Goal: Complete application form: Complete application form

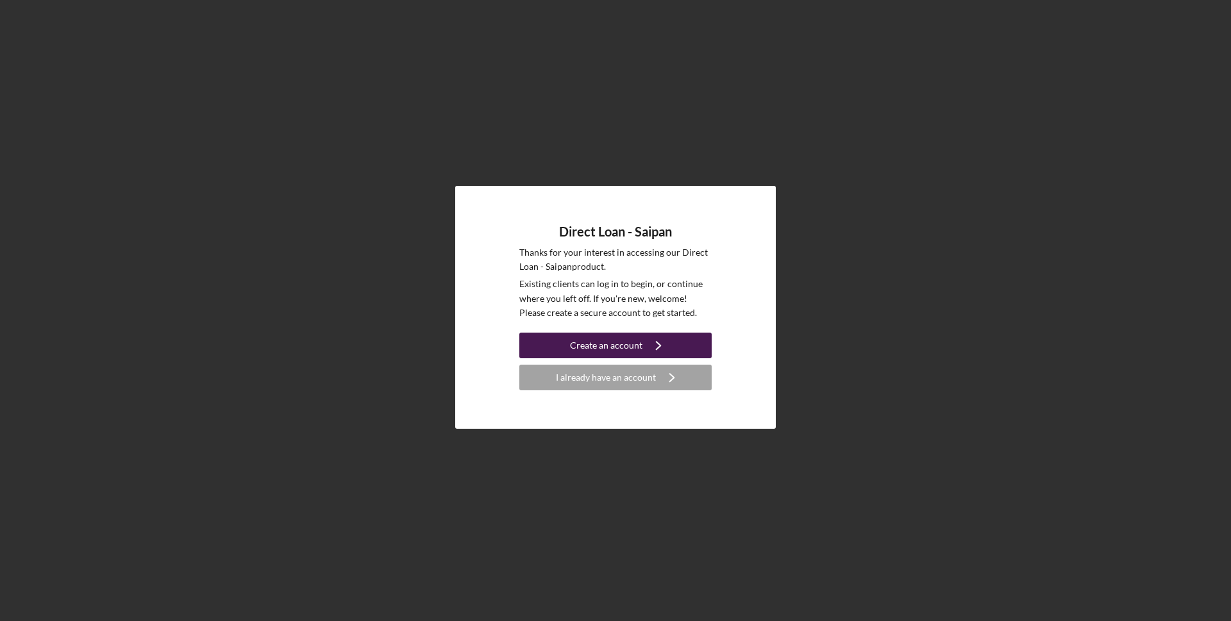
click at [612, 344] on div "Create an account" at bounding box center [606, 346] width 72 height 26
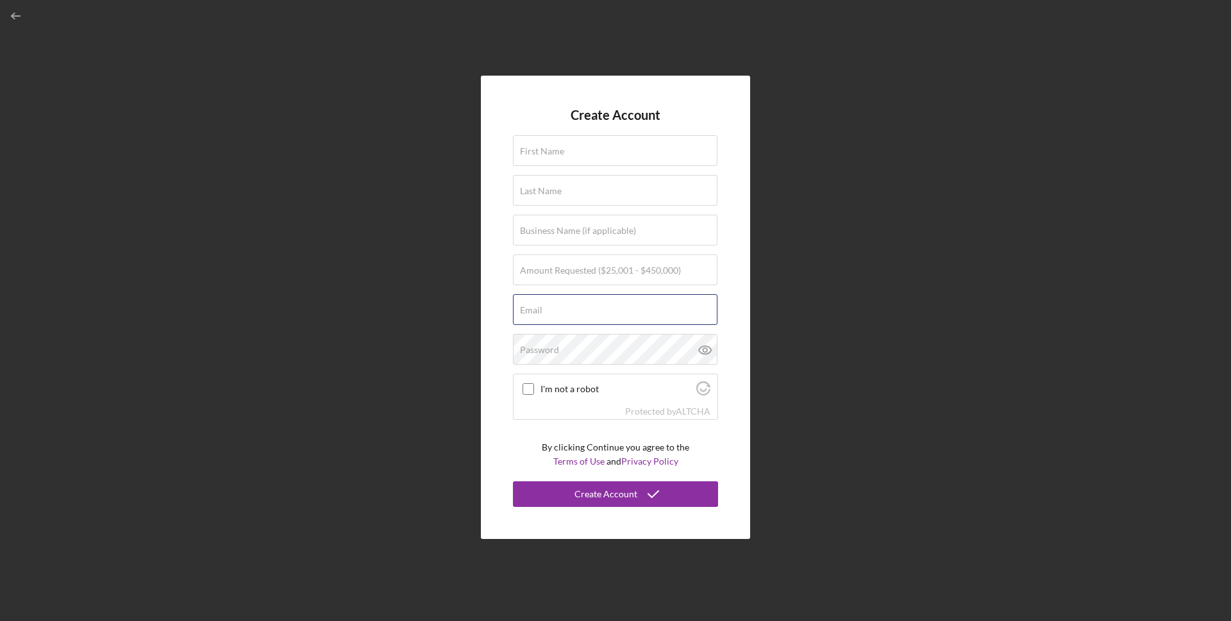
type input "[PERSON_NAME][EMAIL_ADDRESS][DOMAIN_NAME]"
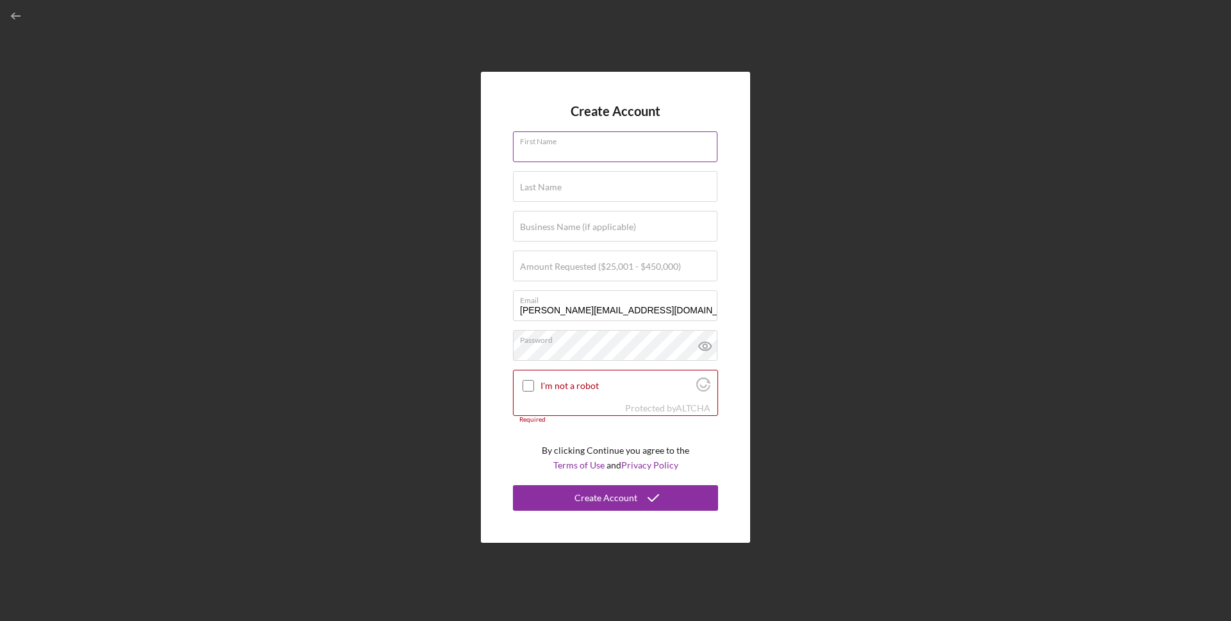
click at [566, 140] on div "First Name Required" at bounding box center [615, 147] width 205 height 32
type input "Suah C."
click at [541, 198] on input "Last Name" at bounding box center [615, 186] width 205 height 31
type input "Sakisat"
click at [601, 266] on label "Amount Requested ($25,001 - $450,000)" at bounding box center [600, 267] width 161 height 10
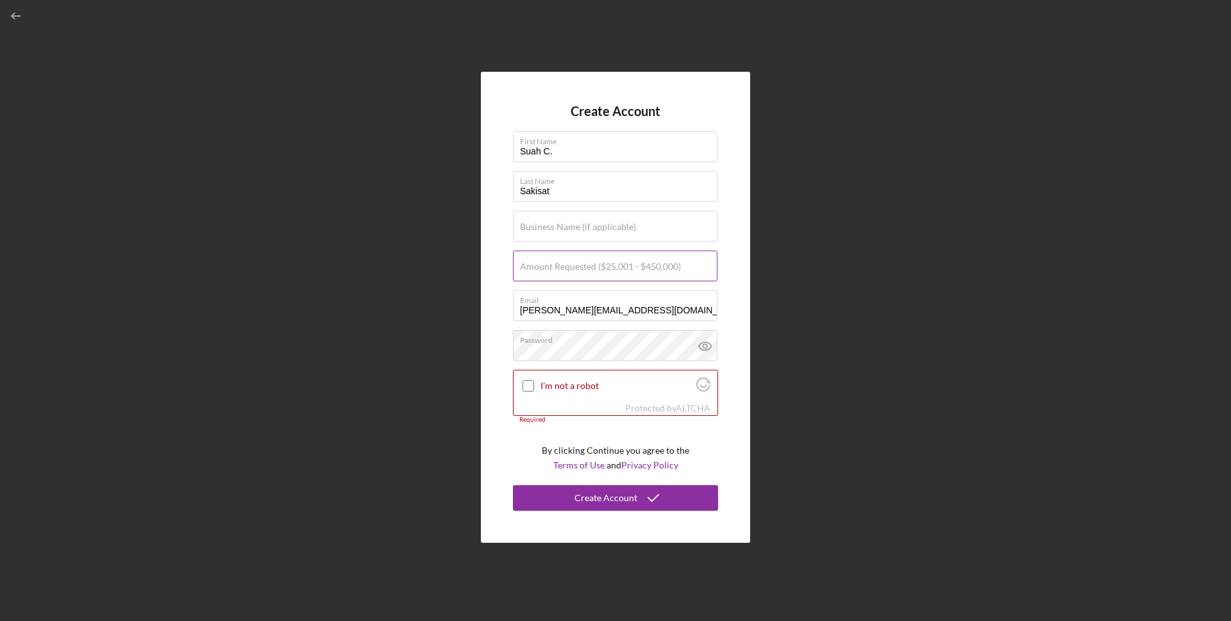
click at [601, 266] on input "Amount Requested ($25,001 - $450,000)" at bounding box center [615, 266] width 205 height 31
type input "$25,000"
click at [652, 308] on div "Email [PERSON_NAME][EMAIL_ADDRESS][DOMAIN_NAME]" at bounding box center [615, 306] width 205 height 32
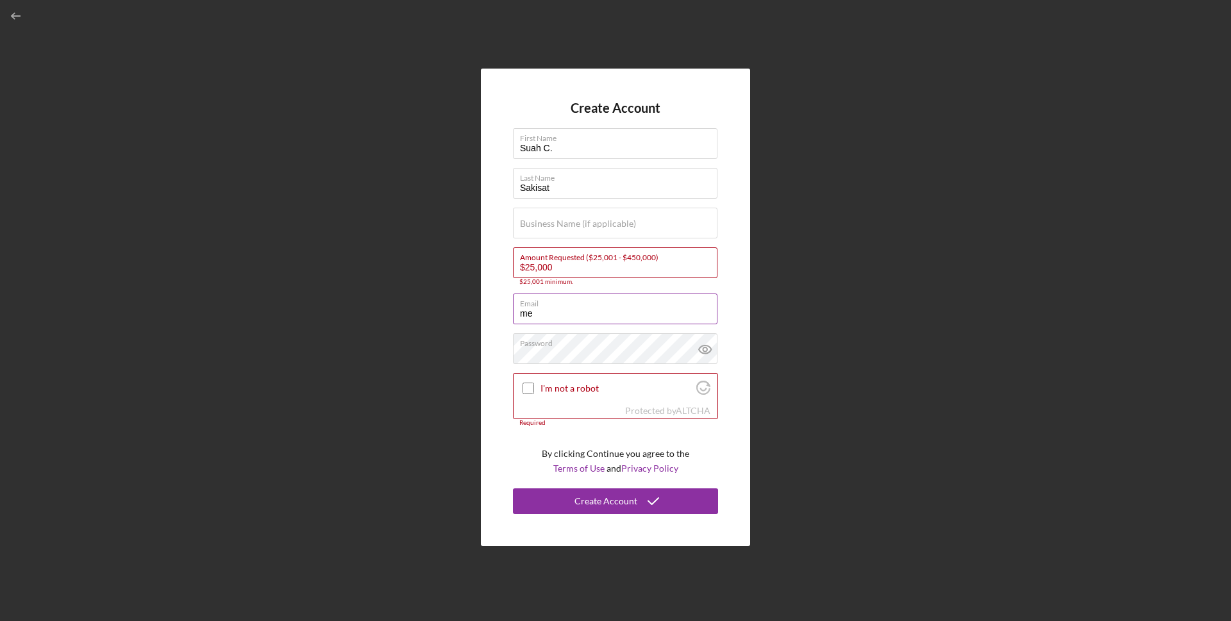
type input "m"
type input "suahcho18@"
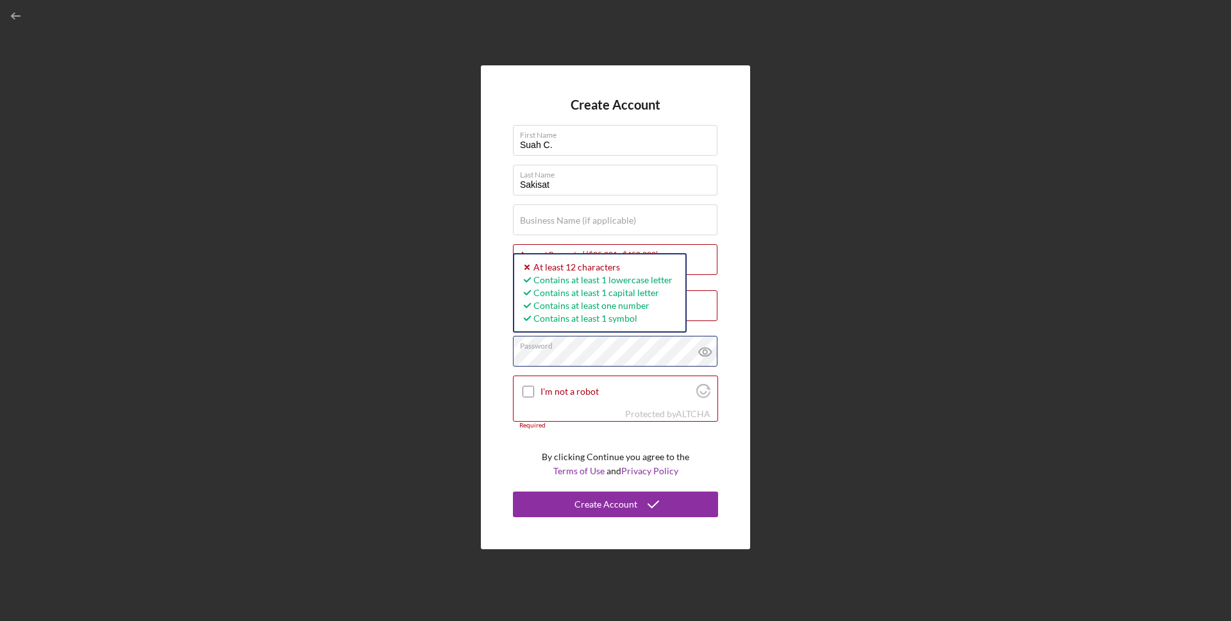
click at [477, 353] on div "Create Account First Name [PERSON_NAME] Last Name Sakisat Business Name (if app…" at bounding box center [615, 307] width 1218 height 615
drag, startPoint x: 850, startPoint y: 380, endPoint x: 860, endPoint y: 381, distance: 10.3
click at [855, 382] on div "Create Account First Name [PERSON_NAME] Last Name Sakisat Business Name (if app…" at bounding box center [615, 307] width 1218 height 615
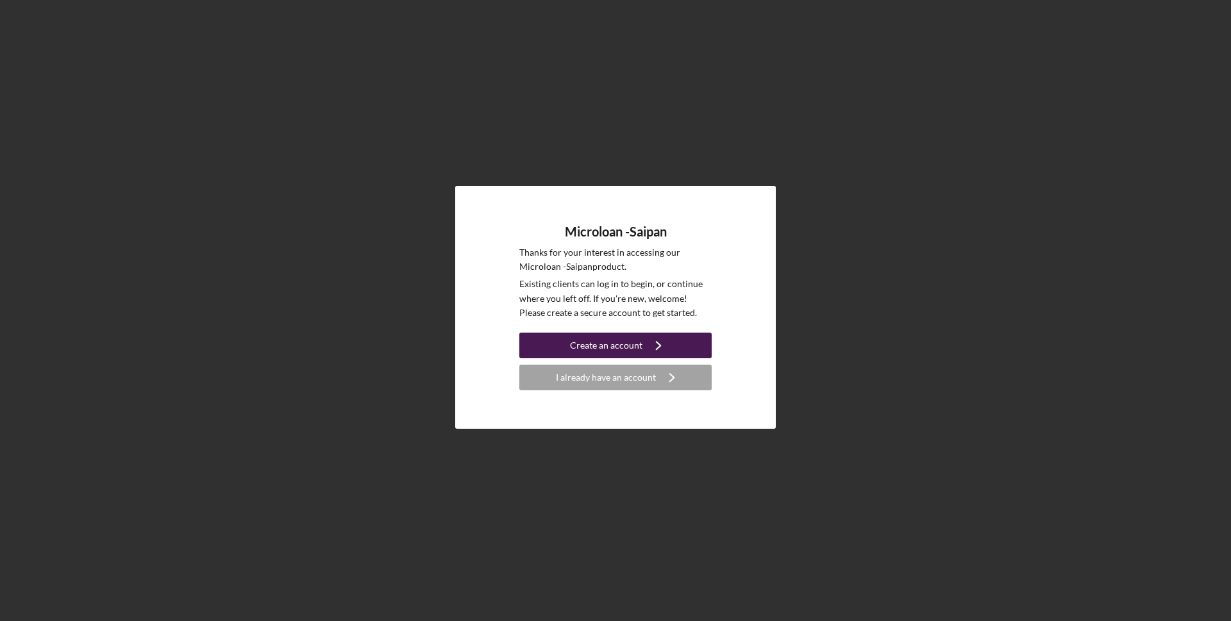
click at [578, 342] on div "Create an account" at bounding box center [606, 346] width 72 height 26
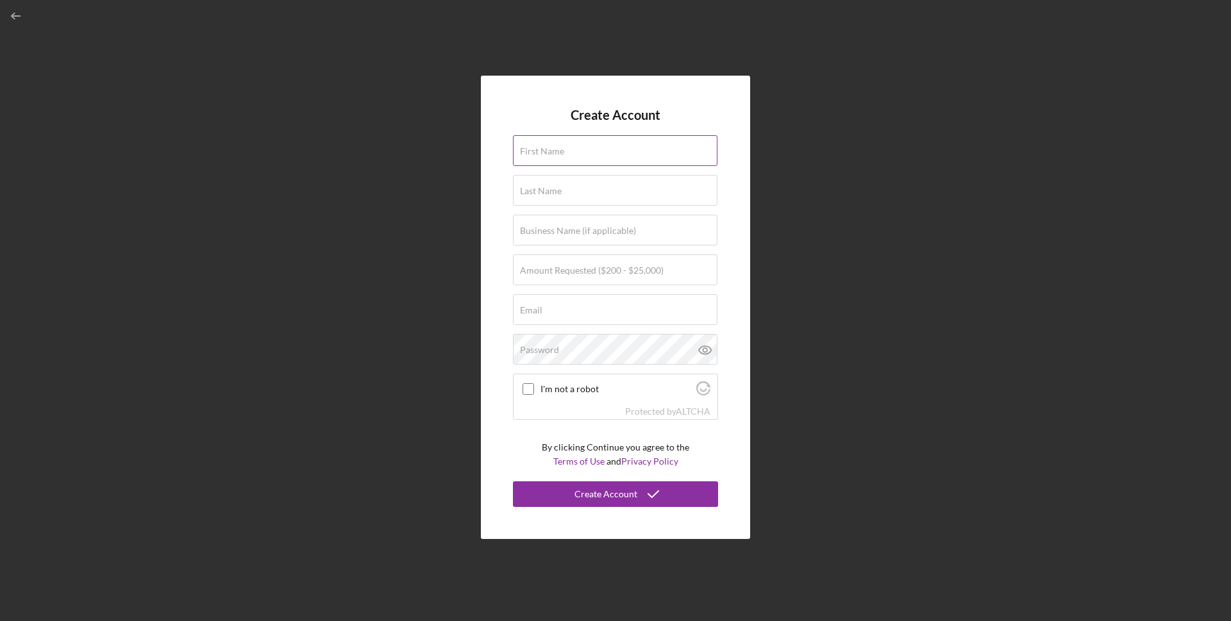
click at [574, 151] on input "First Name" at bounding box center [615, 150] width 205 height 31
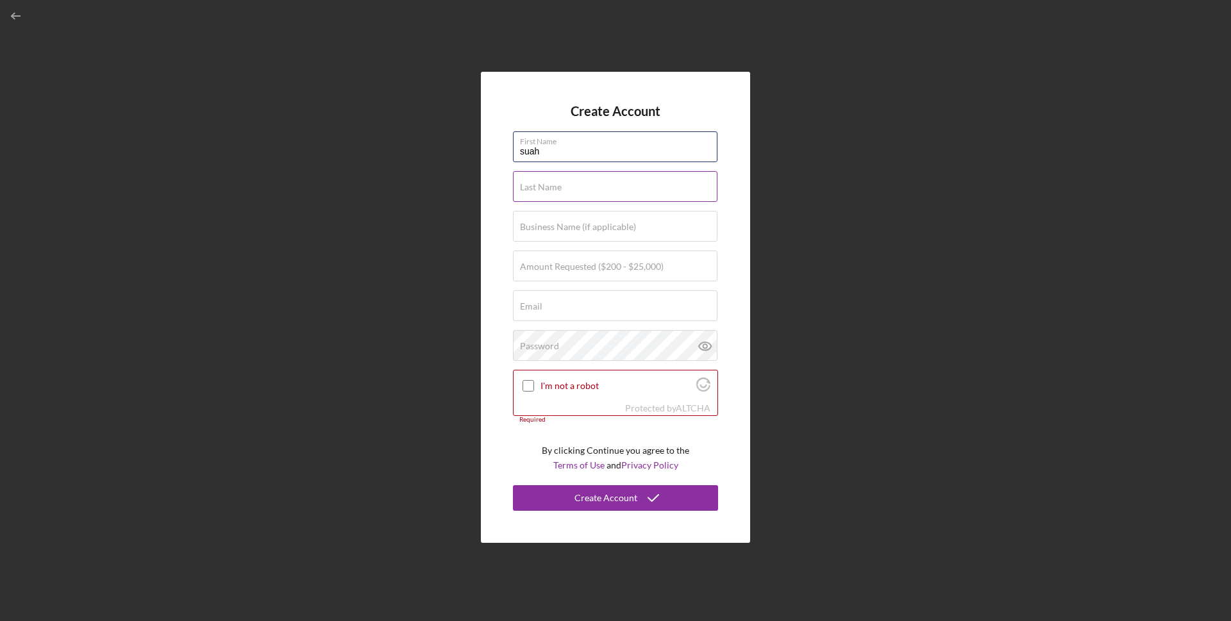
type input "suah"
click at [554, 189] on label "Last Name" at bounding box center [541, 187] width 42 height 10
click at [554, 189] on input "Last Name" at bounding box center [615, 186] width 205 height 31
type input "sakisat"
click at [555, 271] on label "Amount Requested ($200 - $25,000)" at bounding box center [592, 267] width 144 height 10
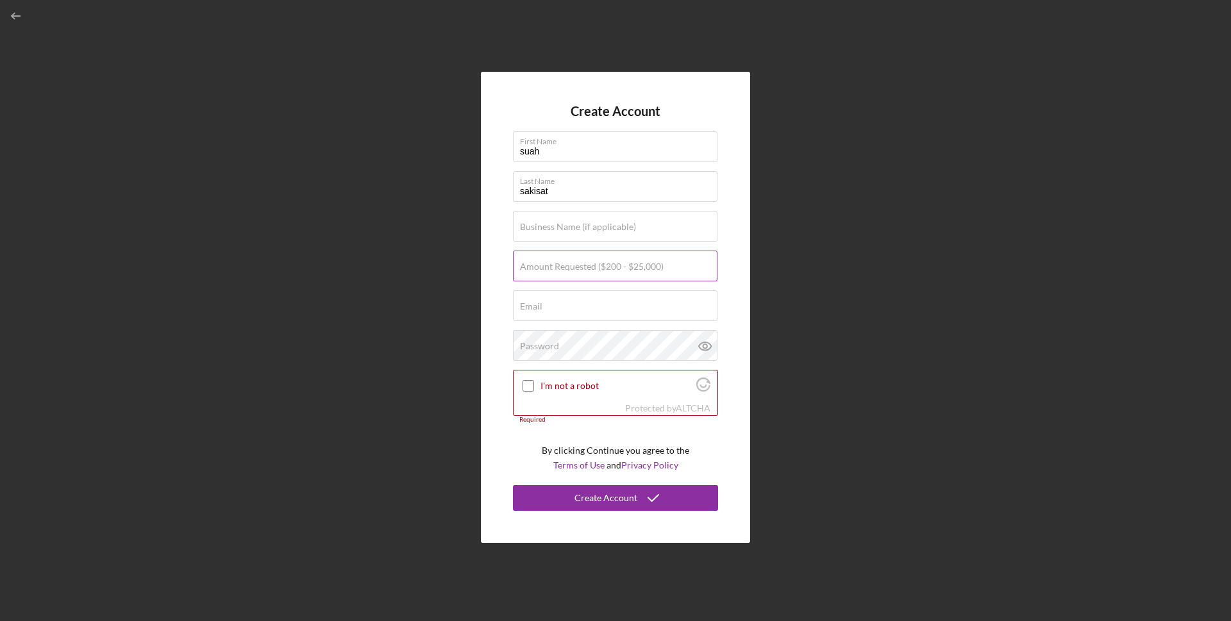
click at [555, 271] on input "Amount Requested ($200 - $25,000)" at bounding box center [615, 266] width 205 height 31
type input "$25,000"
click at [540, 316] on input "Email" at bounding box center [615, 305] width 205 height 31
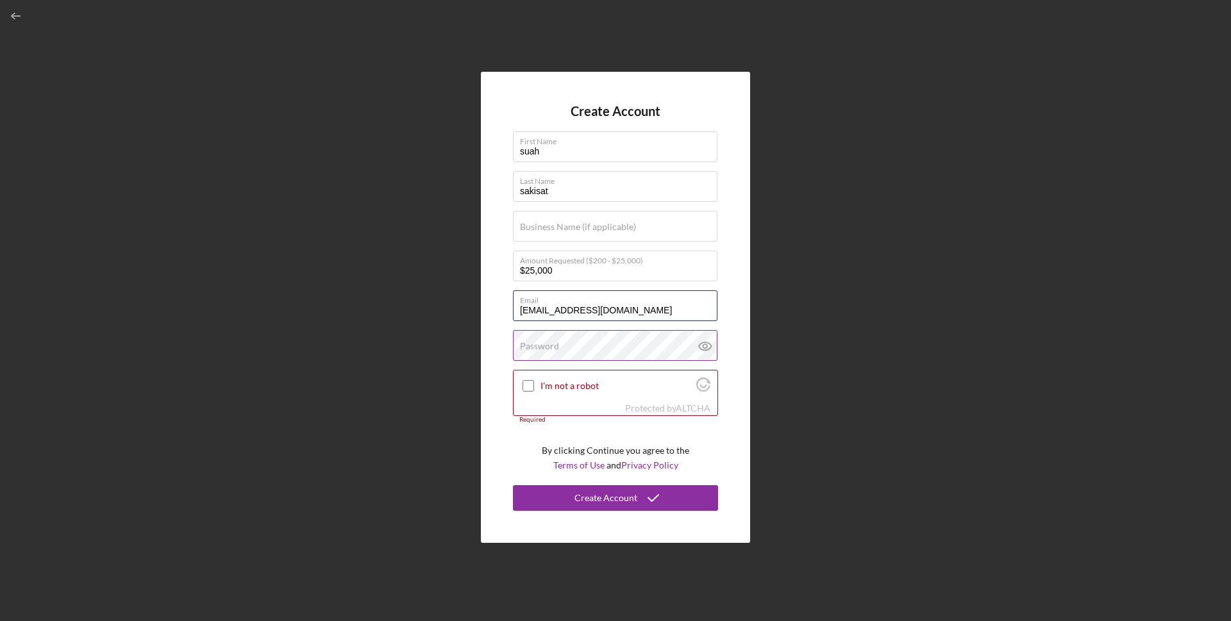
type input "suahsakisat@gmail.com"
click at [521, 347] on label "Password" at bounding box center [539, 346] width 39 height 10
click at [527, 385] on input "I'm not a robot" at bounding box center [529, 386] width 12 height 12
click at [525, 348] on label "Password" at bounding box center [539, 346] width 39 height 10
checkbox input "true"
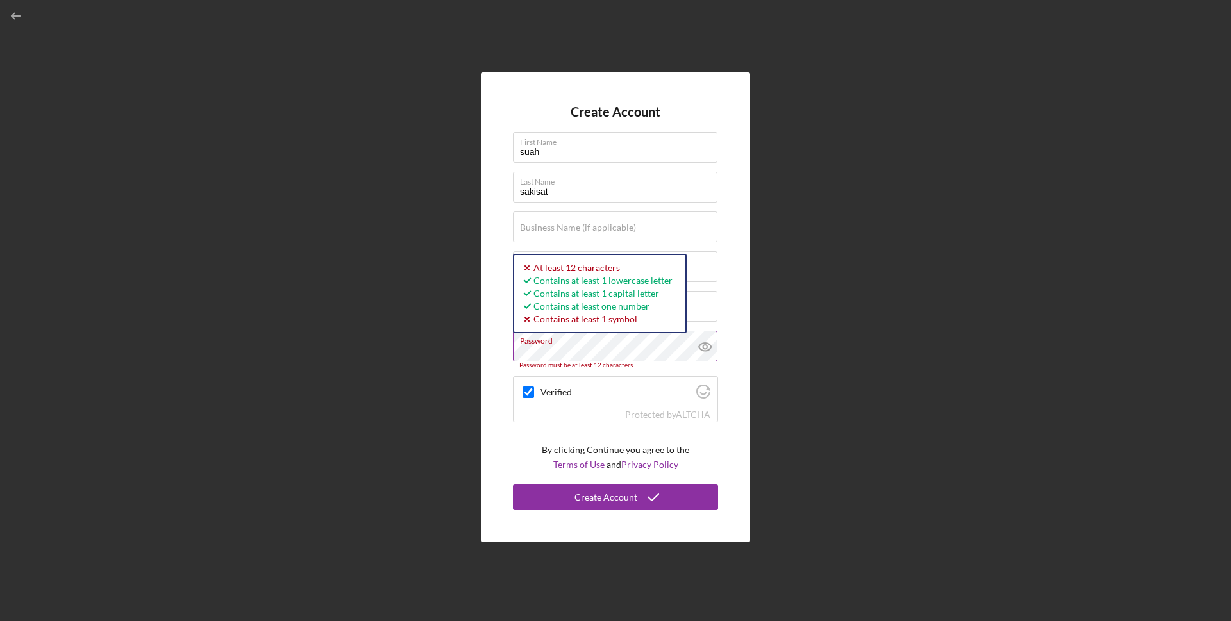
click at [703, 349] on icon at bounding box center [705, 347] width 32 height 32
click at [742, 305] on div "Create Account First Name suah Last Name sakisat Business Name (if applicable) …" at bounding box center [615, 307] width 269 height 470
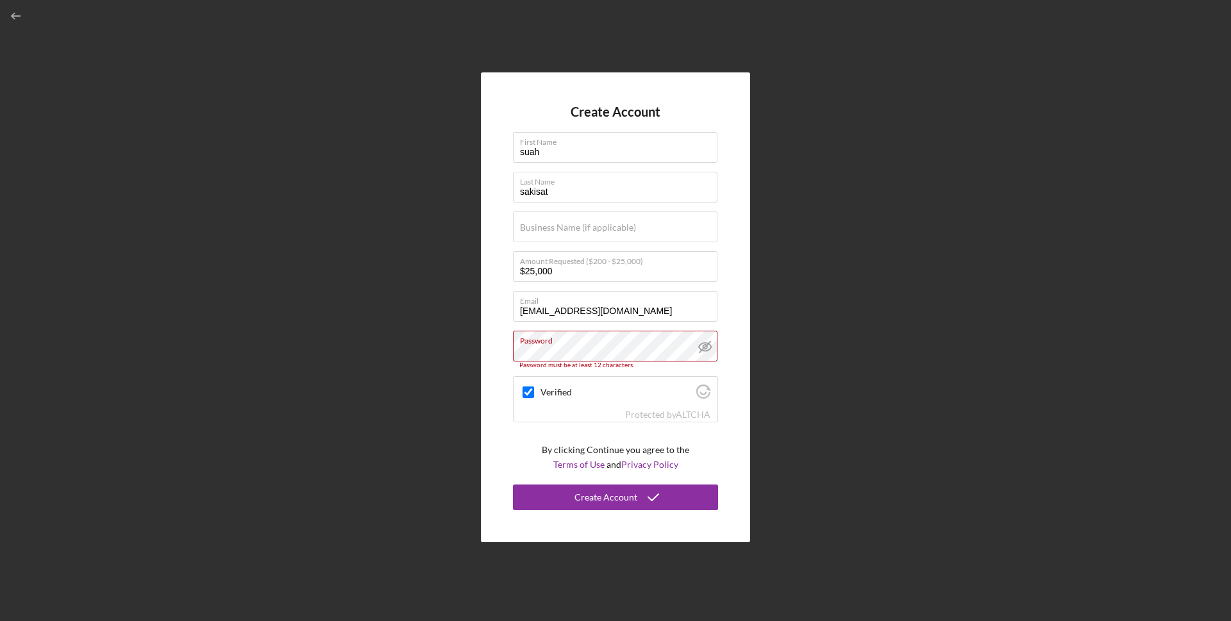
click at [725, 296] on div "Create Account First Name suah Last Name sakisat Business Name (if applicable) …" at bounding box center [615, 307] width 269 height 470
click at [710, 347] on icon at bounding box center [705, 347] width 32 height 32
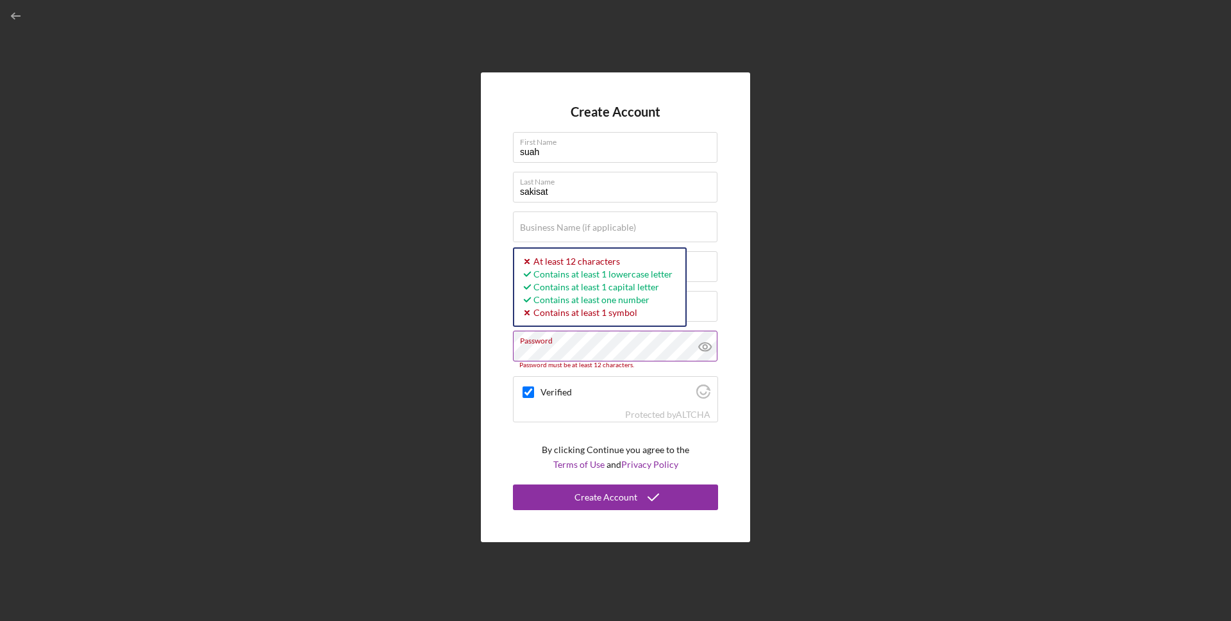
click at [701, 349] on icon at bounding box center [705, 347] width 12 height 8
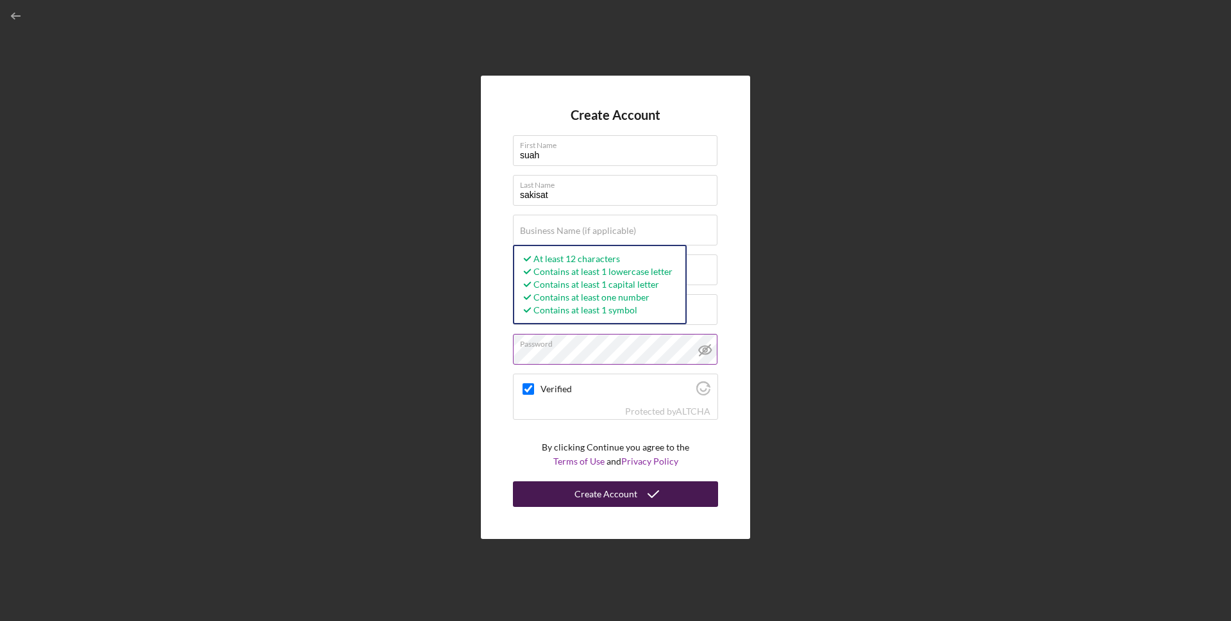
click at [621, 494] on div "Create Account" at bounding box center [606, 495] width 63 height 26
